Goal: Task Accomplishment & Management: Complete application form

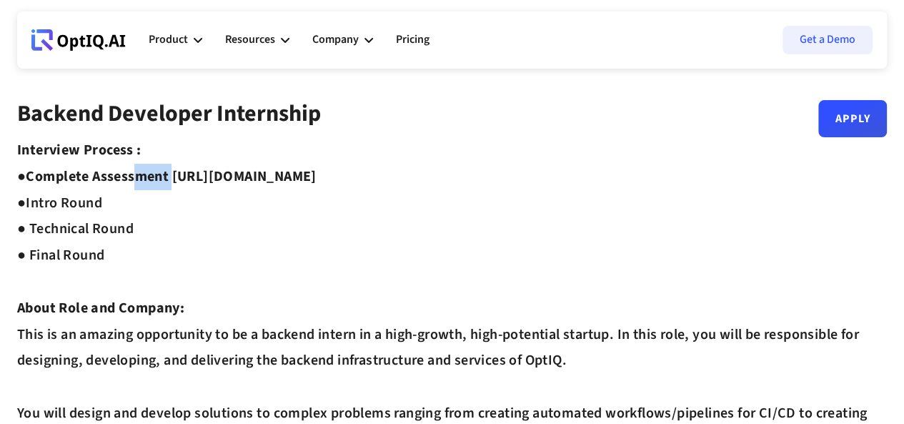
drag, startPoint x: 143, startPoint y: 181, endPoint x: 179, endPoint y: 181, distance: 36.4
click at [179, 181] on strong "Complete Assessment https://equip.co/assessments/GNUQn/ ●" at bounding box center [166, 189] width 299 height 46
drag, startPoint x: 56, startPoint y: 204, endPoint x: 93, endPoint y: 204, distance: 37.2
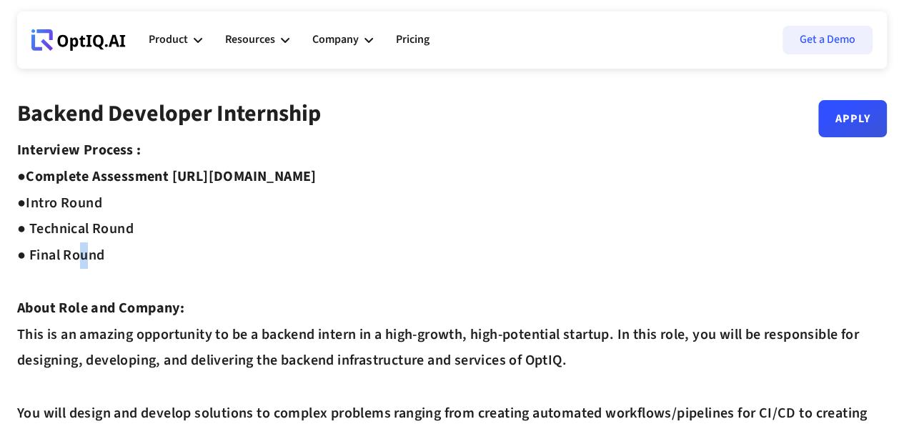
drag, startPoint x: 76, startPoint y: 256, endPoint x: 88, endPoint y: 256, distance: 11.4
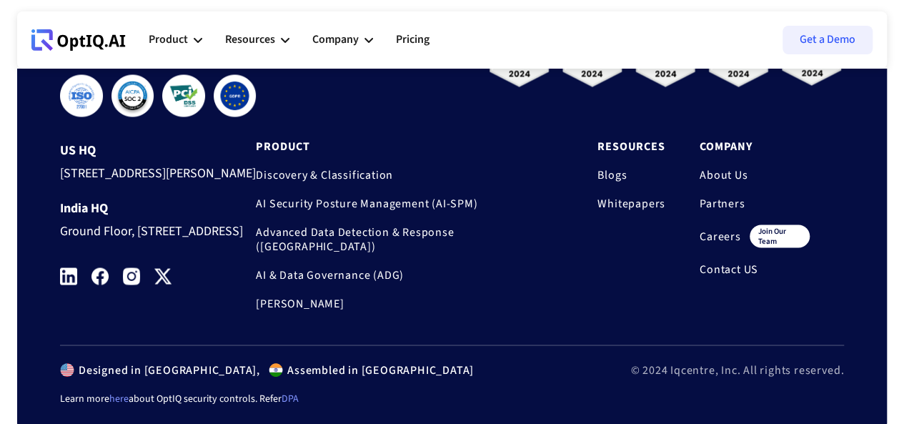
scroll to position [1215, 0]
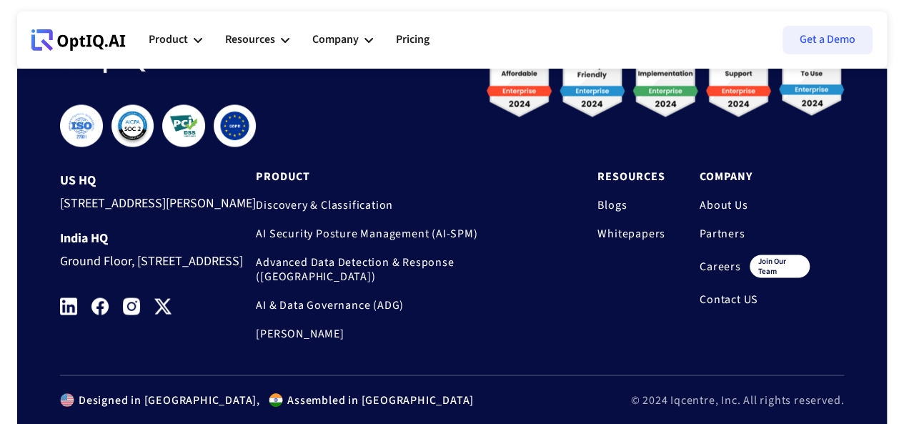
click at [712, 259] on link "Careers" at bounding box center [719, 266] width 41 height 14
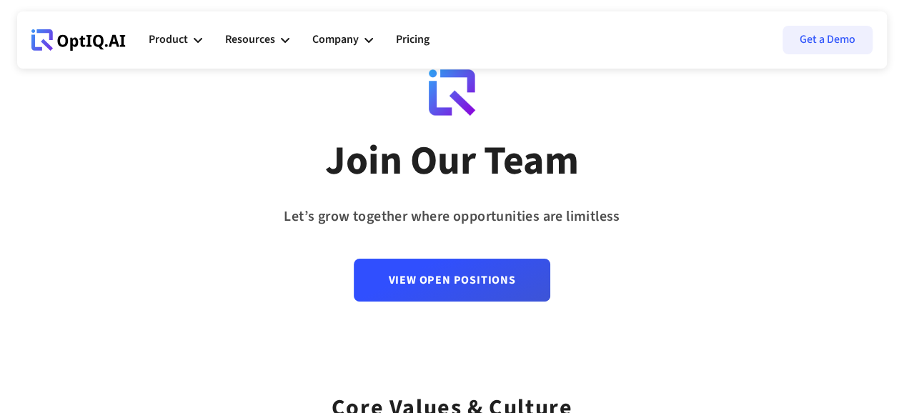
scroll to position [71, 0]
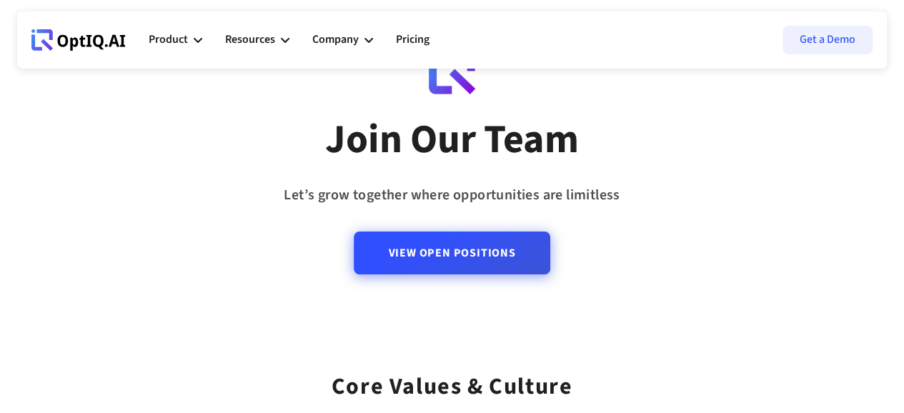
click at [472, 261] on link "View Open Positions" at bounding box center [452, 252] width 196 height 43
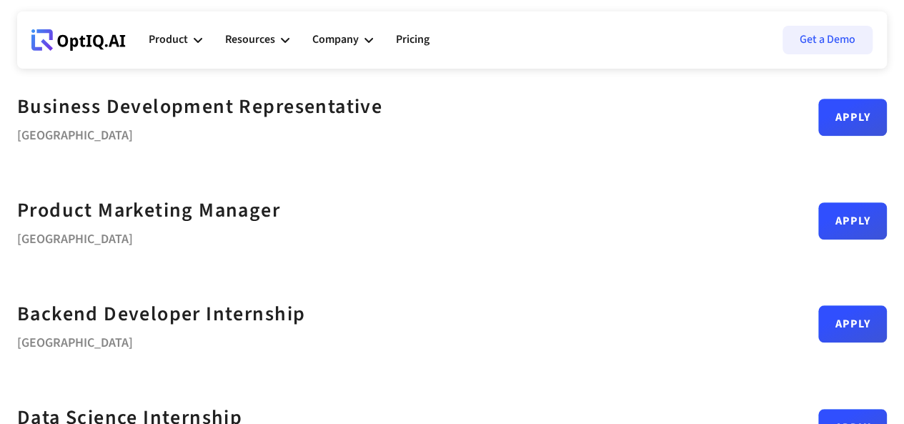
scroll to position [357, 0]
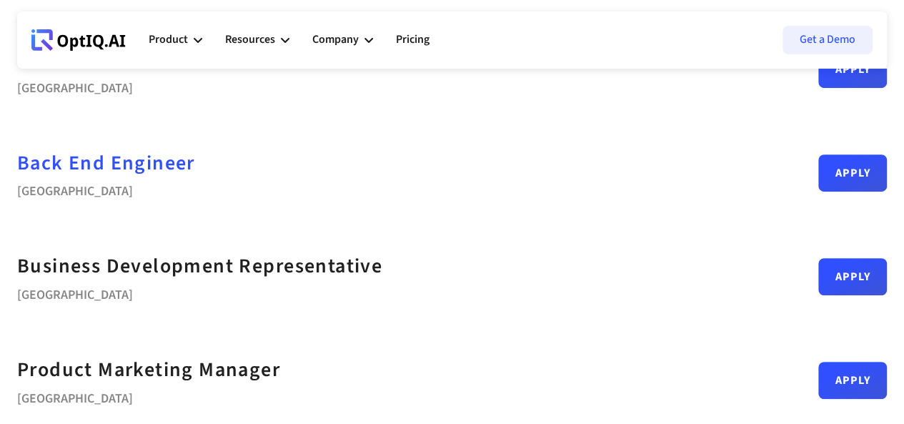
click at [187, 163] on div "Back End Engineer" at bounding box center [106, 163] width 178 height 32
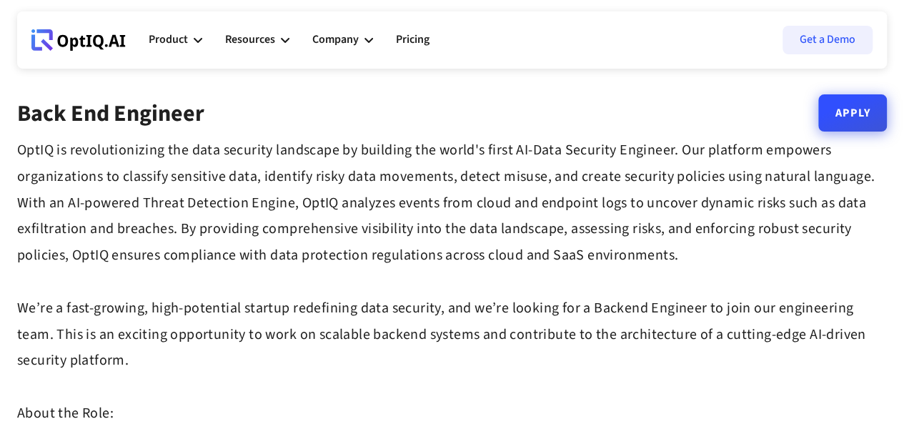
click at [825, 115] on link "Apply" at bounding box center [852, 112] width 69 height 37
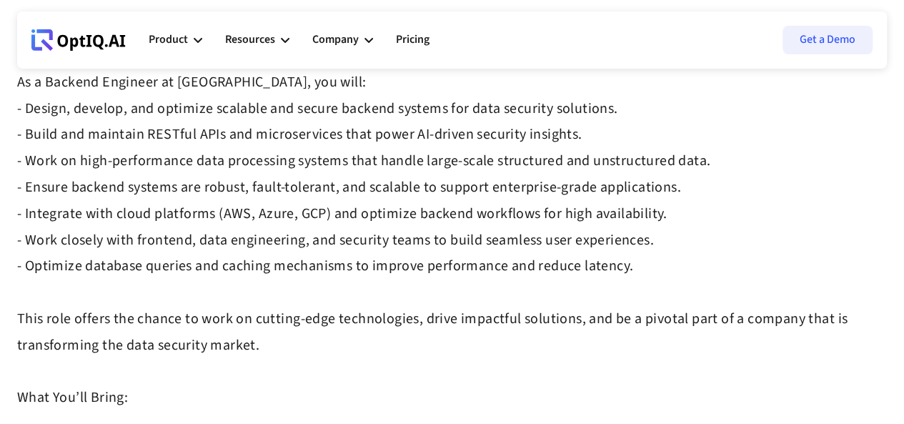
scroll to position [786, 0]
